Goal: Task Accomplishment & Management: Manage account settings

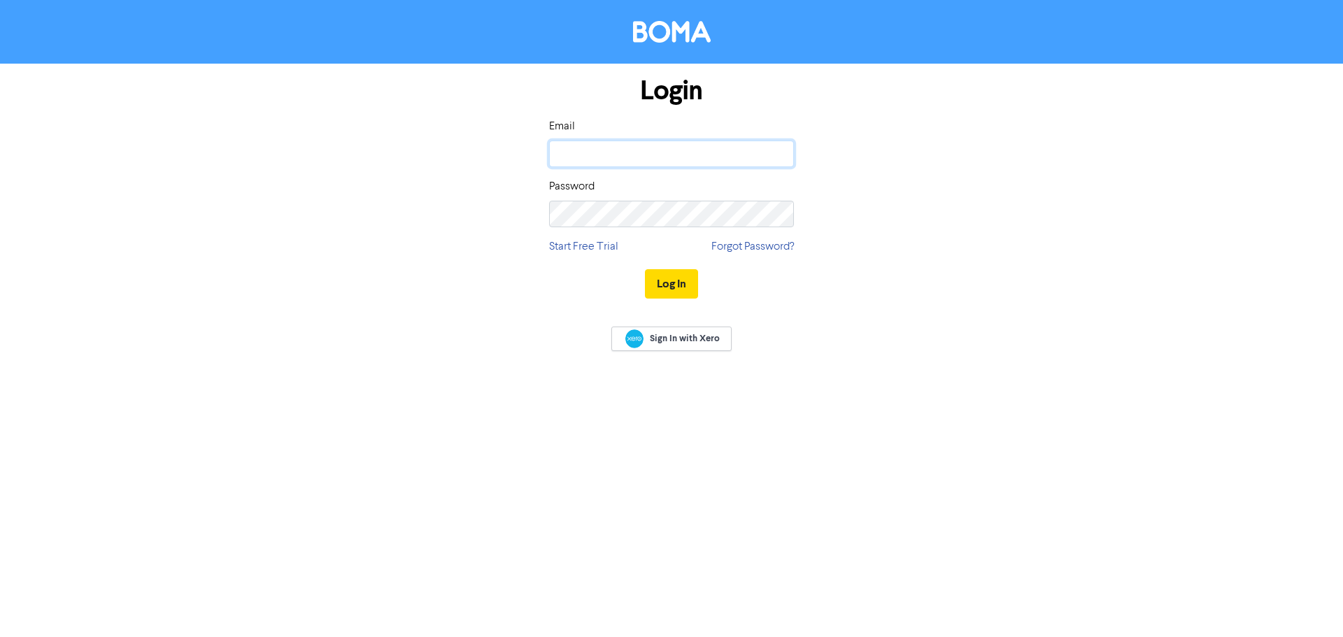
click at [667, 154] on input "email" at bounding box center [671, 154] width 245 height 27
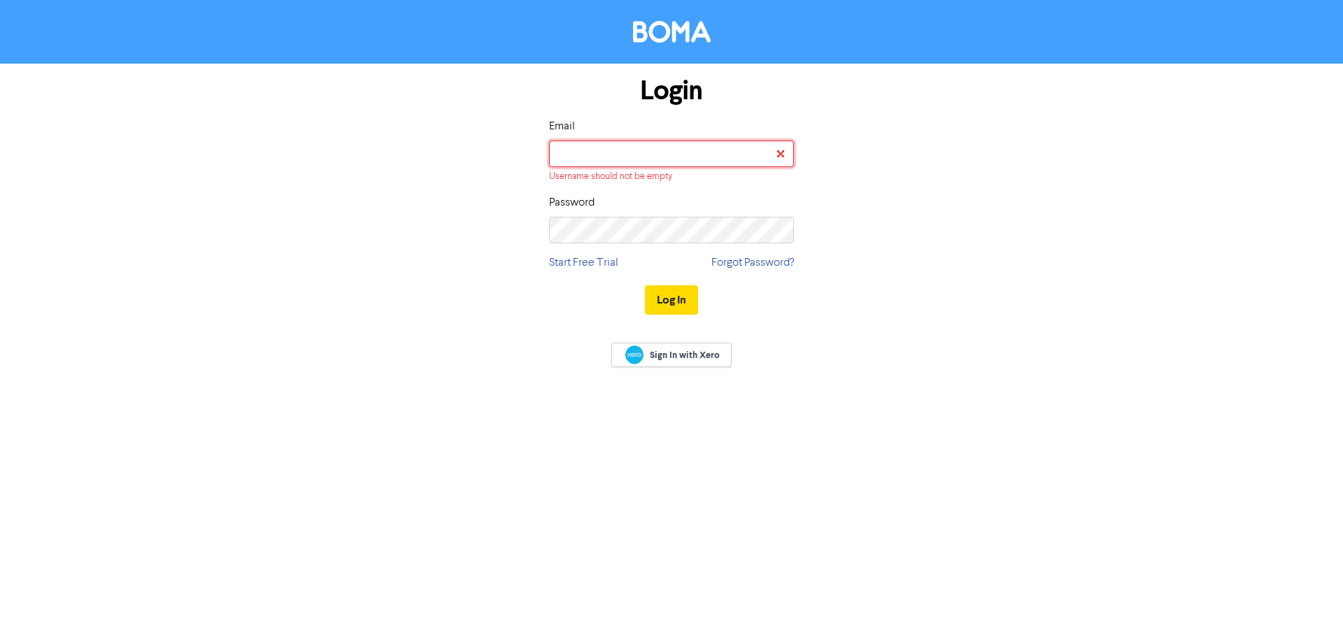
type input "[PERSON_NAME][EMAIL_ADDRESS][DOMAIN_NAME]"
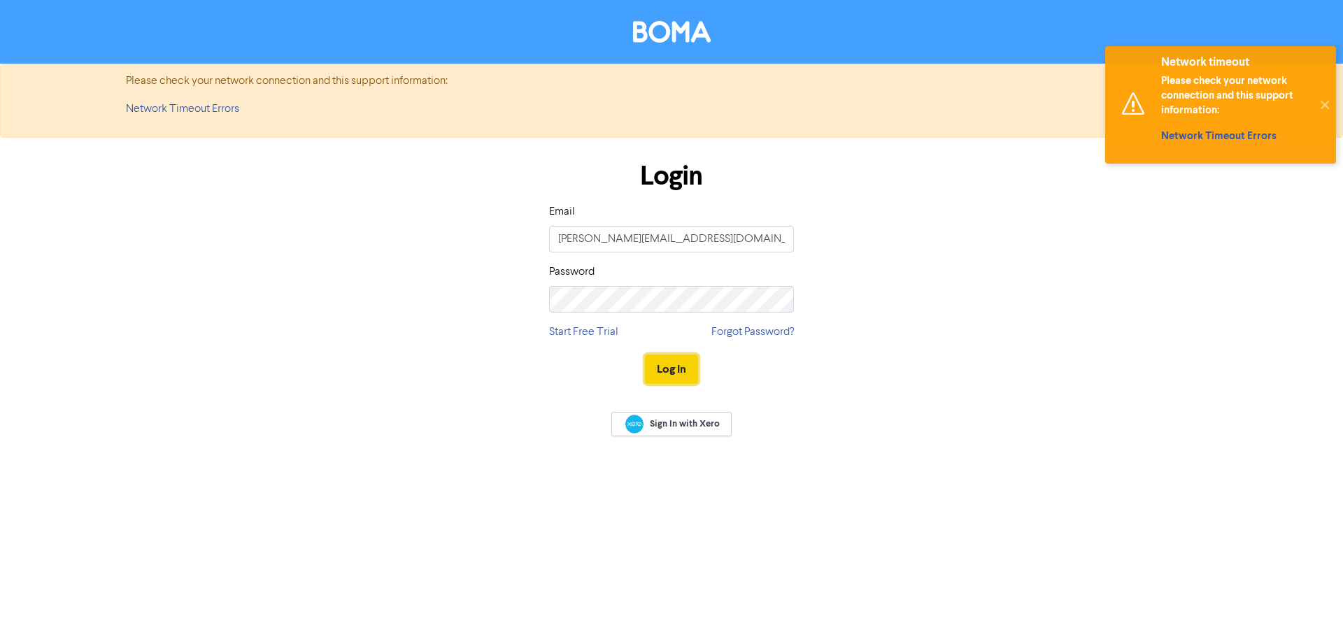
click at [693, 370] on button "Log In" at bounding box center [671, 369] width 53 height 29
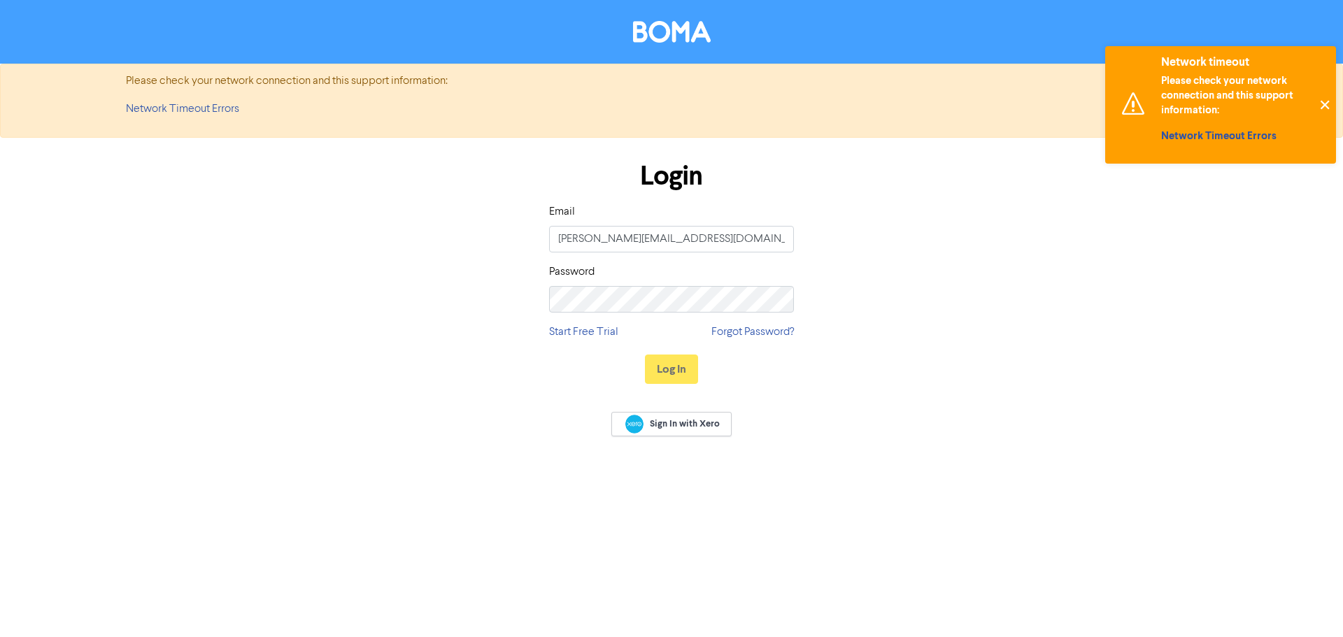
click at [1326, 102] on button "✕" at bounding box center [1324, 105] width 23 height 118
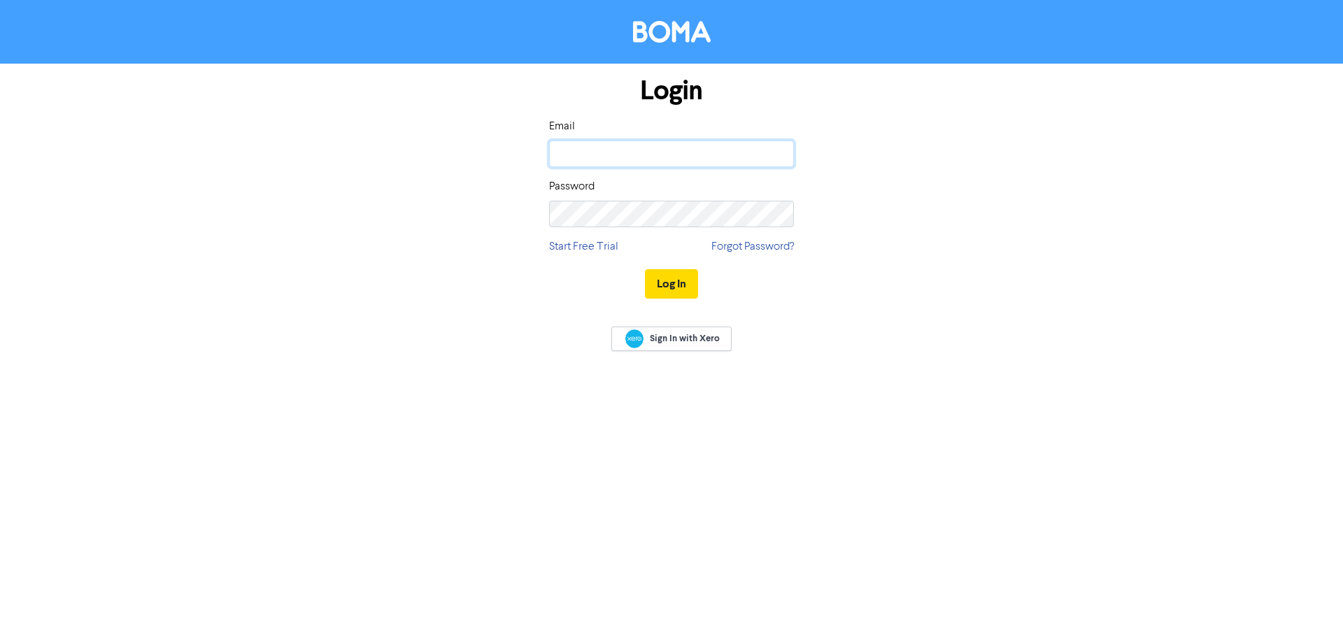
click at [701, 162] on input "email" at bounding box center [671, 154] width 245 height 27
type input "[PERSON_NAME][EMAIL_ADDRESS][DOMAIN_NAME]"
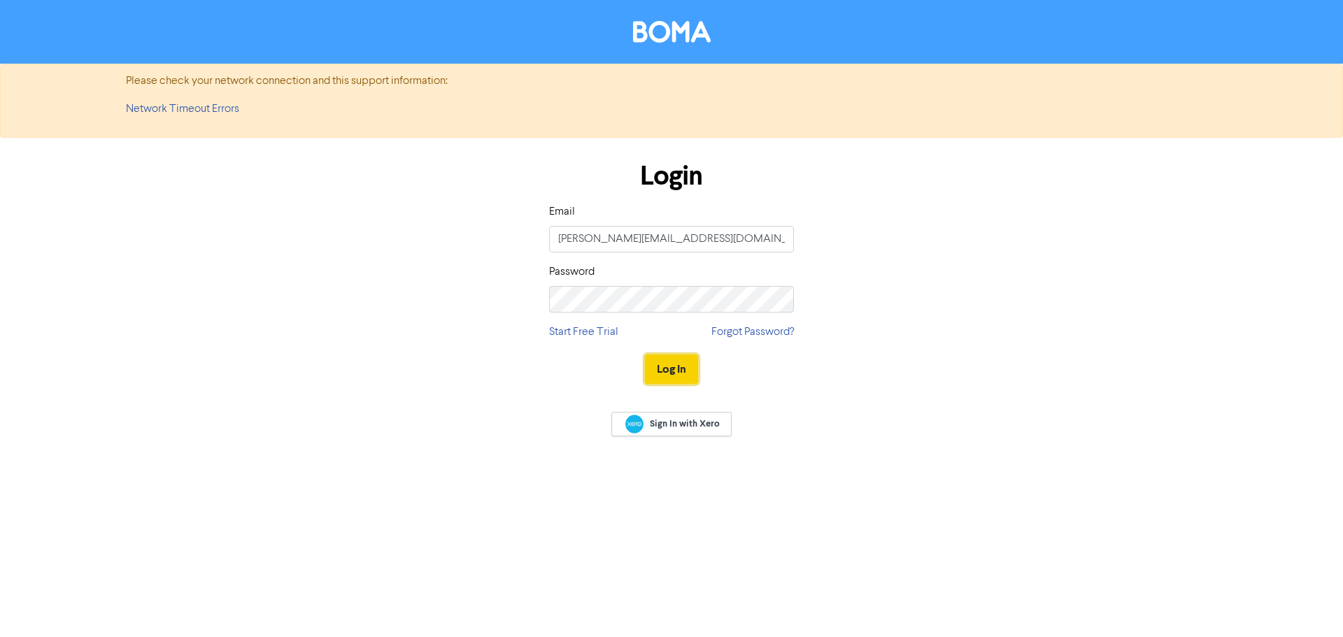
click at [680, 369] on button "Log In" at bounding box center [671, 369] width 53 height 29
